Goal: Find specific page/section: Find specific page/section

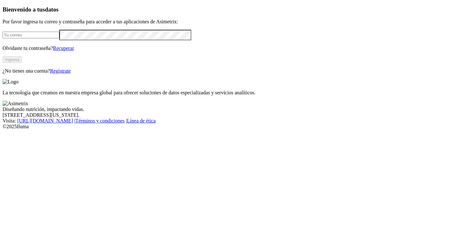
click at [59, 38] on input "email" at bounding box center [31, 35] width 57 height 7
type input "[PERSON_NAME][EMAIL_ADDRESS][PERSON_NAME][DOMAIN_NAME]"
click at [22, 63] on button "Ingresa" at bounding box center [12, 59] width 19 height 7
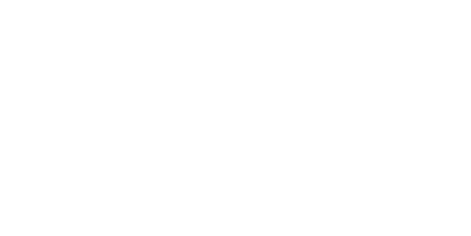
type input "v"
type input "con"
